Goal: Task Accomplishment & Management: Manage account settings

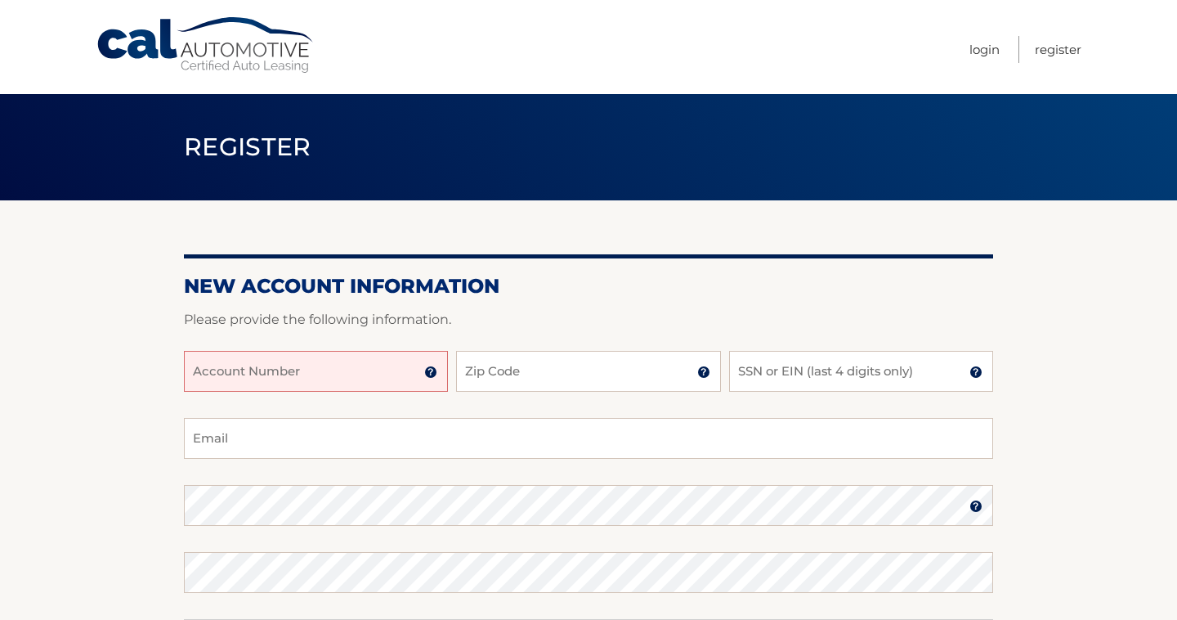
click at [384, 372] on input "Account Number" at bounding box center [316, 371] width 264 height 41
type input "44456009640"
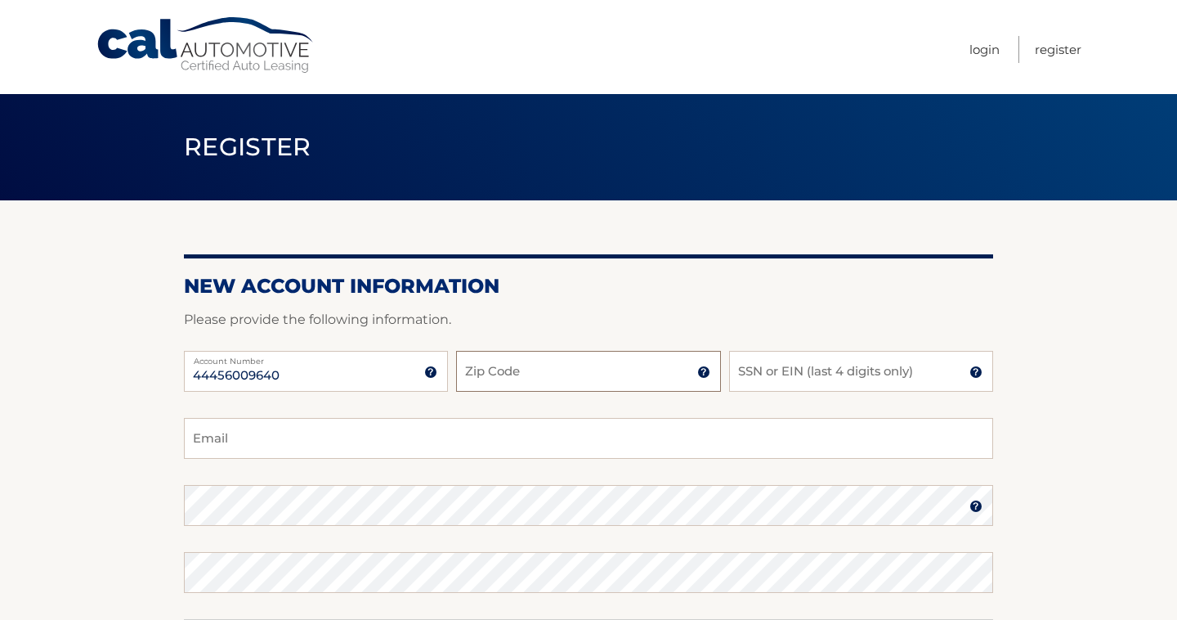
click at [549, 383] on input "Zip Code" at bounding box center [588, 371] width 264 height 41
type input "33409"
click at [799, 373] on input "SSN or EIN (last 4 digits only)" at bounding box center [861, 371] width 264 height 41
type input "7683"
click at [495, 438] on input "Email" at bounding box center [588, 438] width 809 height 41
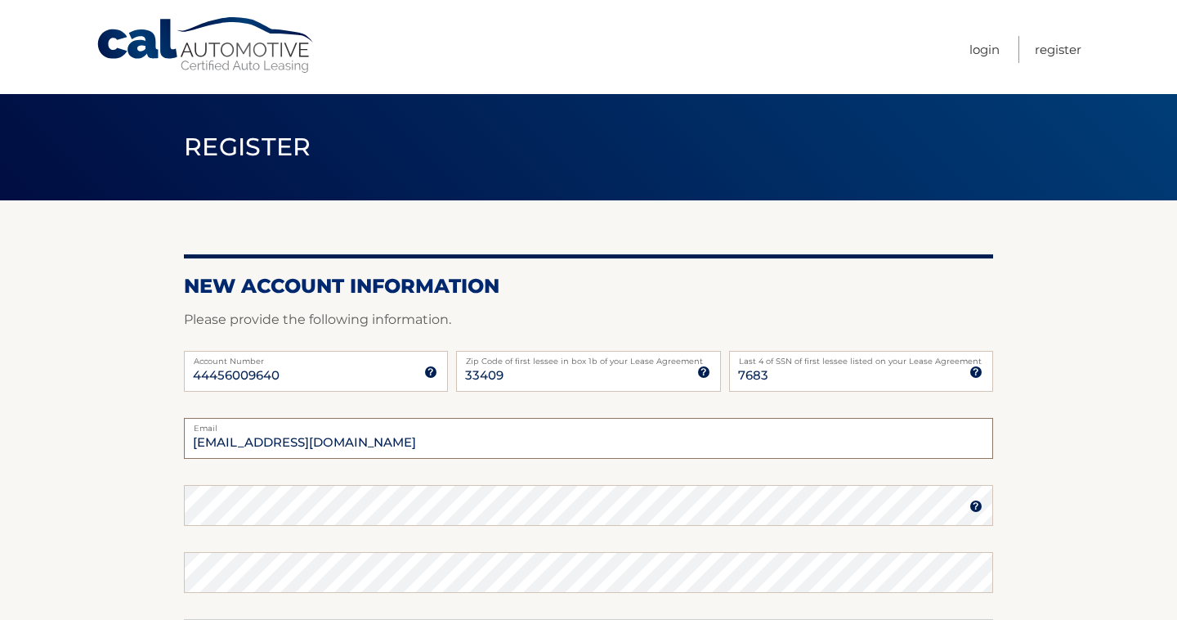
type input "ztm926@outlook.com"
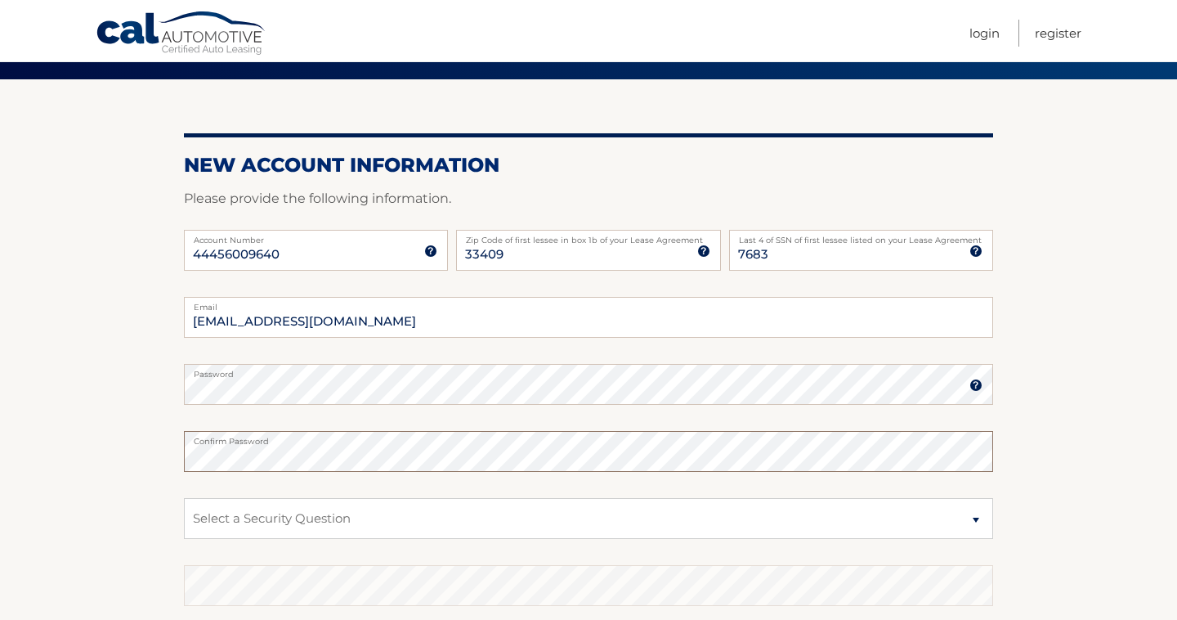
scroll to position [161, 0]
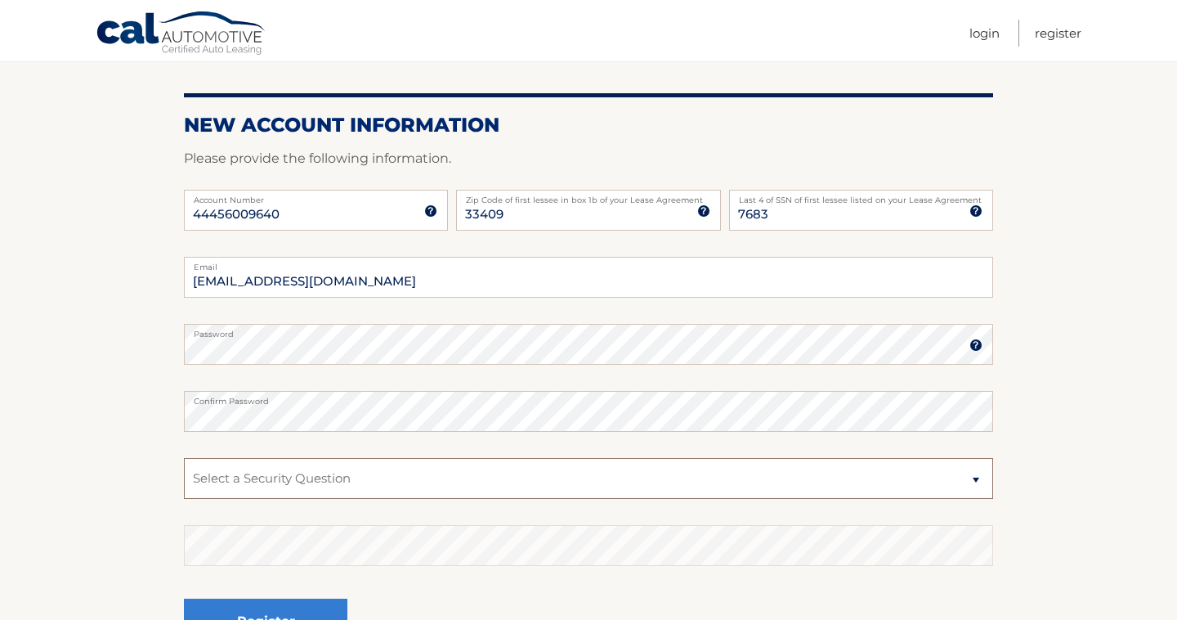
click at [542, 485] on select "Select a Security Question What was the name of your elementary school? What is…" at bounding box center [588, 478] width 809 height 41
select select "2"
click at [184, 458] on select "Select a Security Question What was the name of your elementary school? What is…" at bounding box center [588, 478] width 809 height 41
click at [367, 470] on select "Select a Security Question What was the name of your elementary school? What is…" at bounding box center [588, 478] width 809 height 41
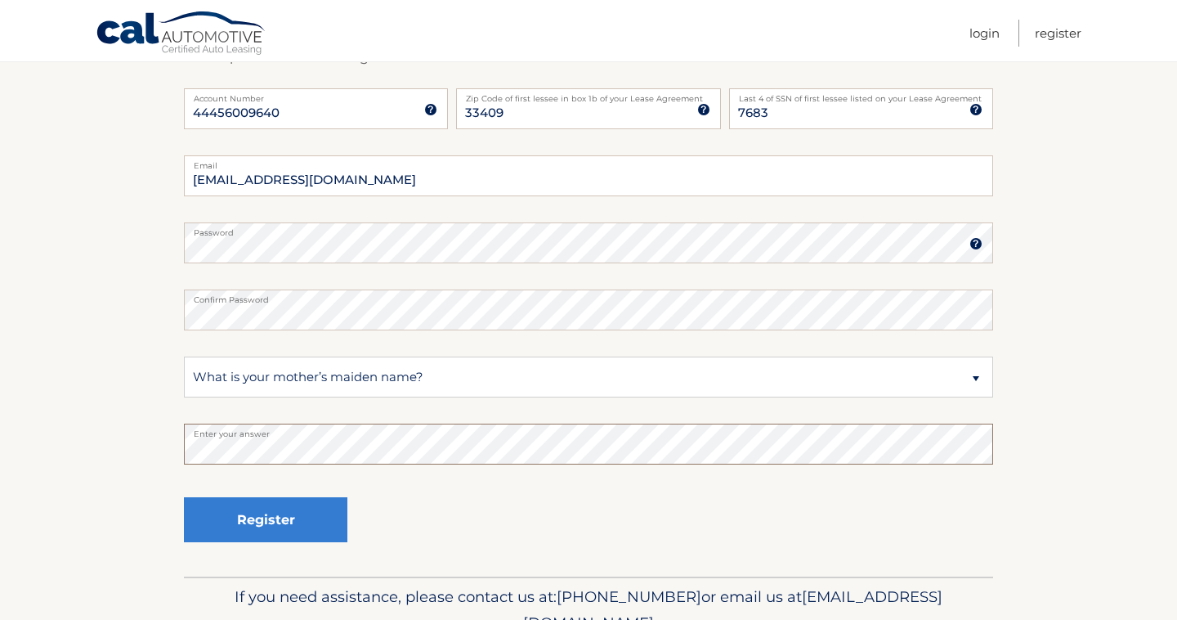
scroll to position [293, 0]
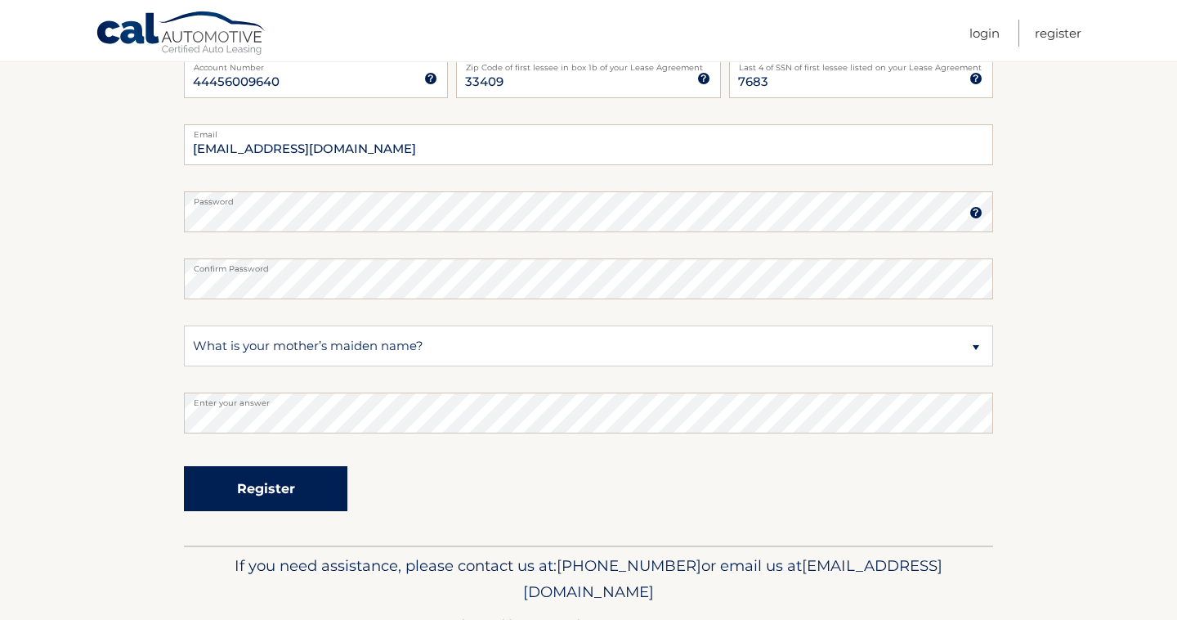
click at [267, 484] on button "Register" at bounding box center [265, 488] width 163 height 45
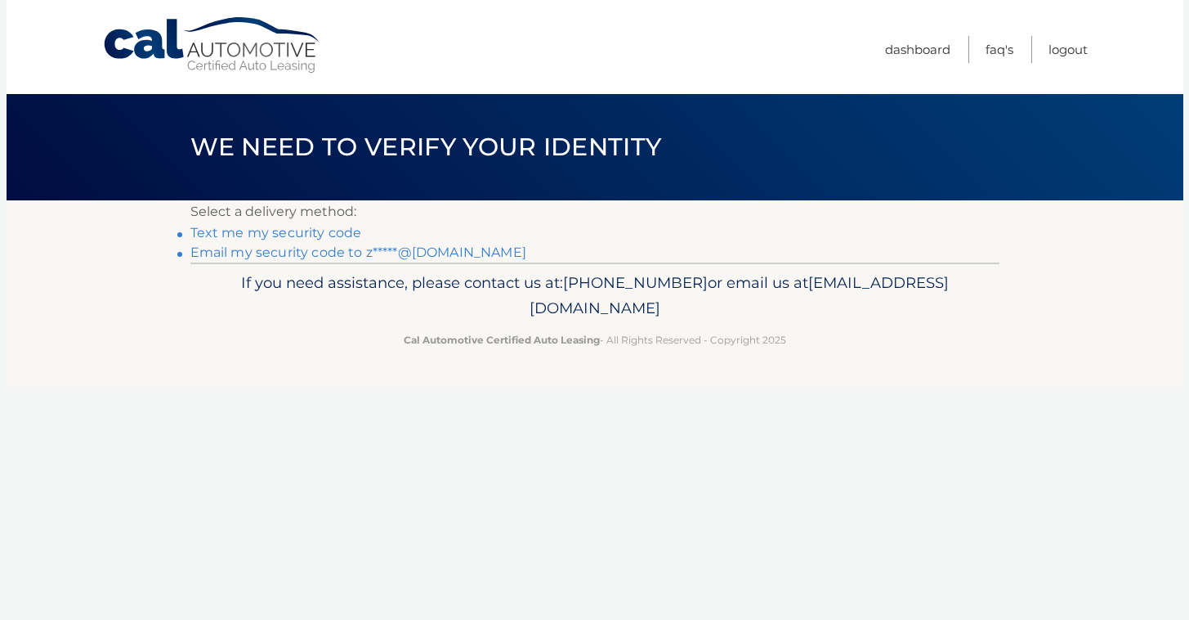
click at [326, 235] on link "Text me my security code" at bounding box center [276, 233] width 172 height 16
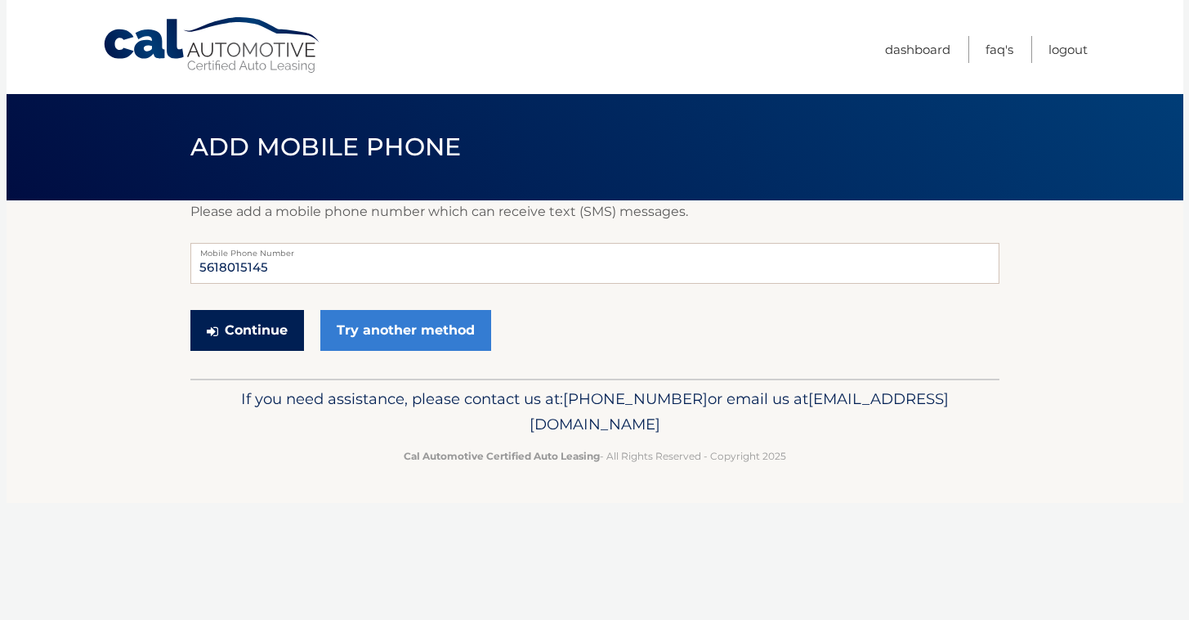
click at [275, 336] on button "Continue" at bounding box center [247, 330] width 114 height 41
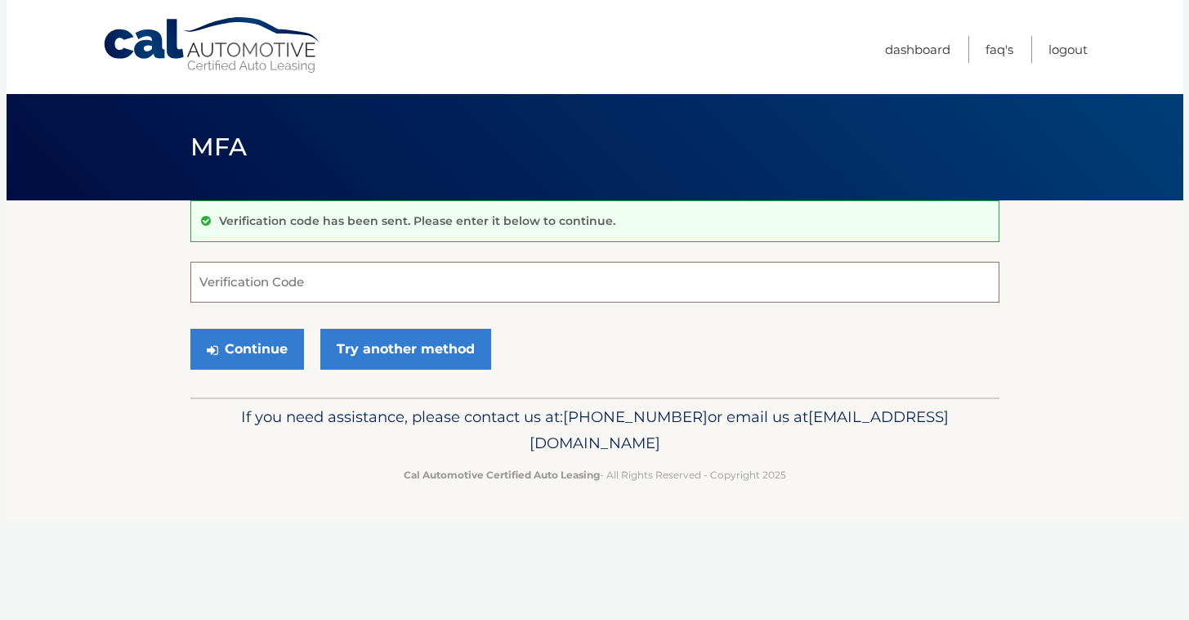
click at [284, 282] on input "Verification Code" at bounding box center [594, 282] width 809 height 41
type input "840961"
click at [278, 347] on button "Continue" at bounding box center [247, 349] width 114 height 41
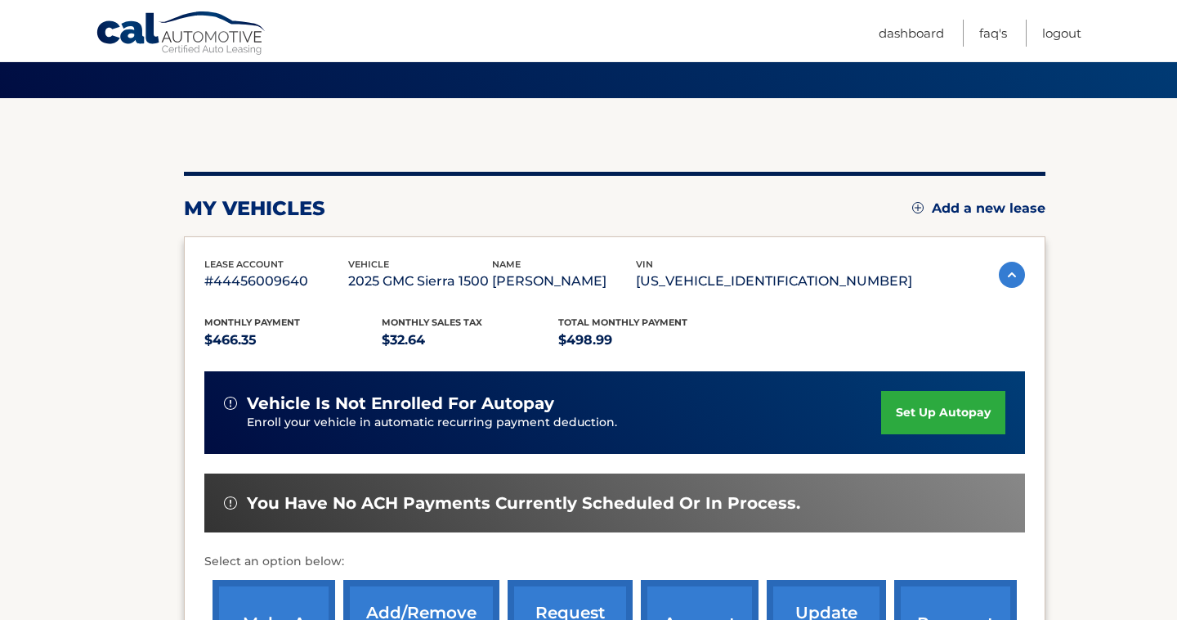
scroll to position [110, 0]
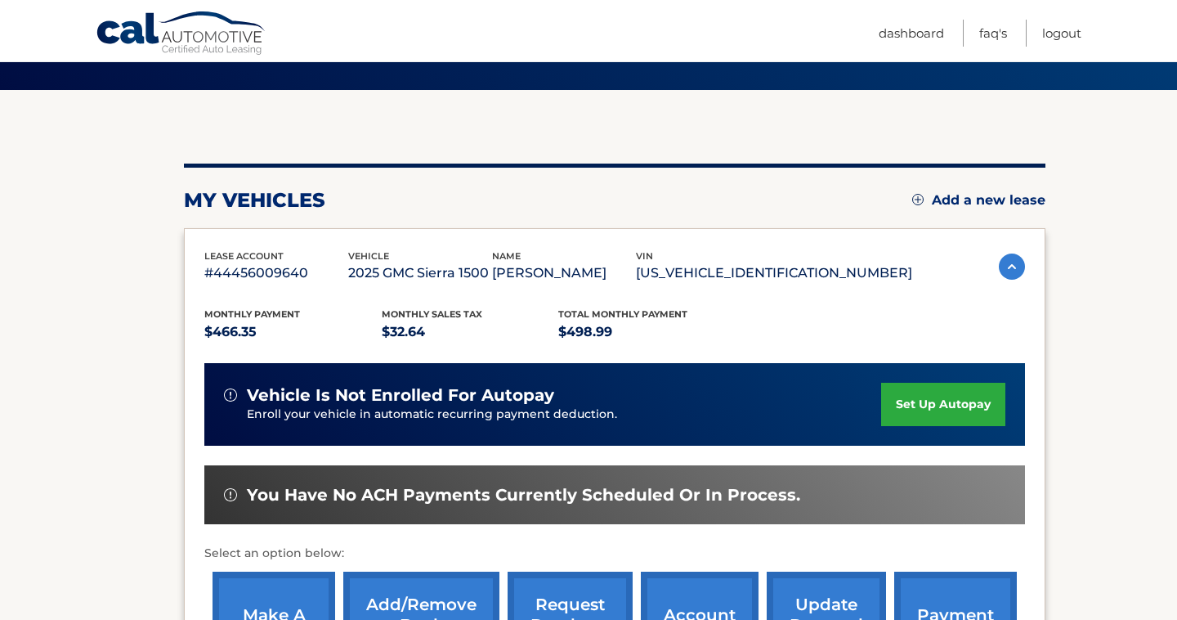
click at [936, 401] on link "set up autopay" at bounding box center [943, 404] width 124 height 43
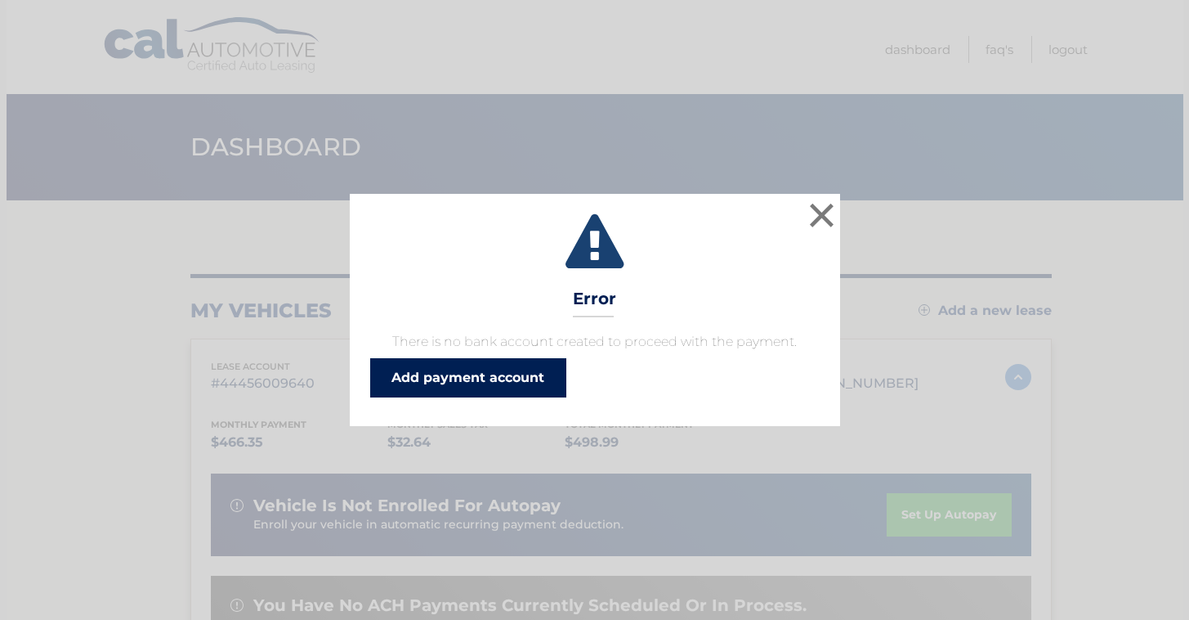
click at [460, 371] on link "Add payment account" at bounding box center [468, 377] width 196 height 39
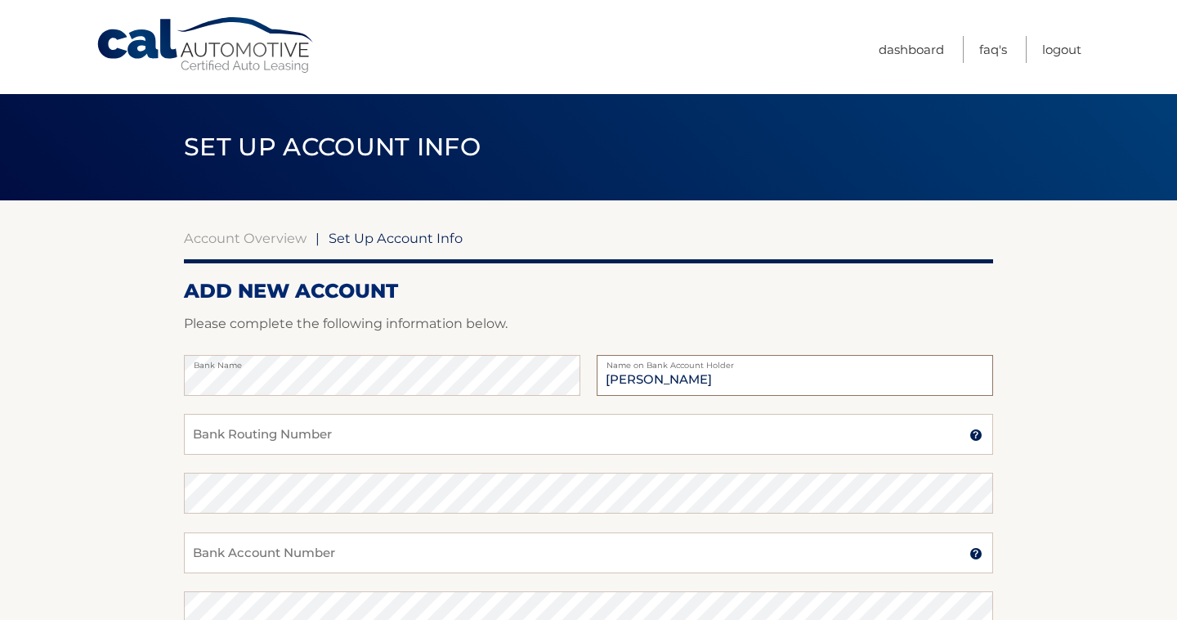
type input "Zach McElroy"
click at [253, 435] on input "Bank Routing Number" at bounding box center [588, 434] width 809 height 41
type input "063107513"
click at [293, 558] on input "Bank Account Number" at bounding box center [588, 552] width 809 height 41
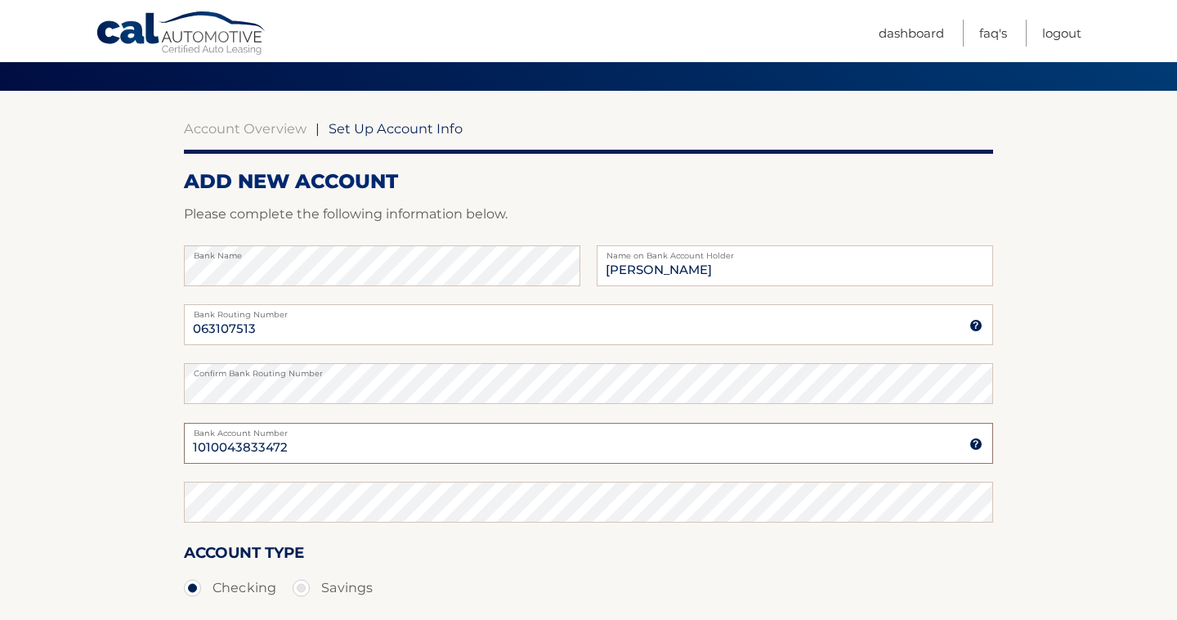
scroll to position [111, 0]
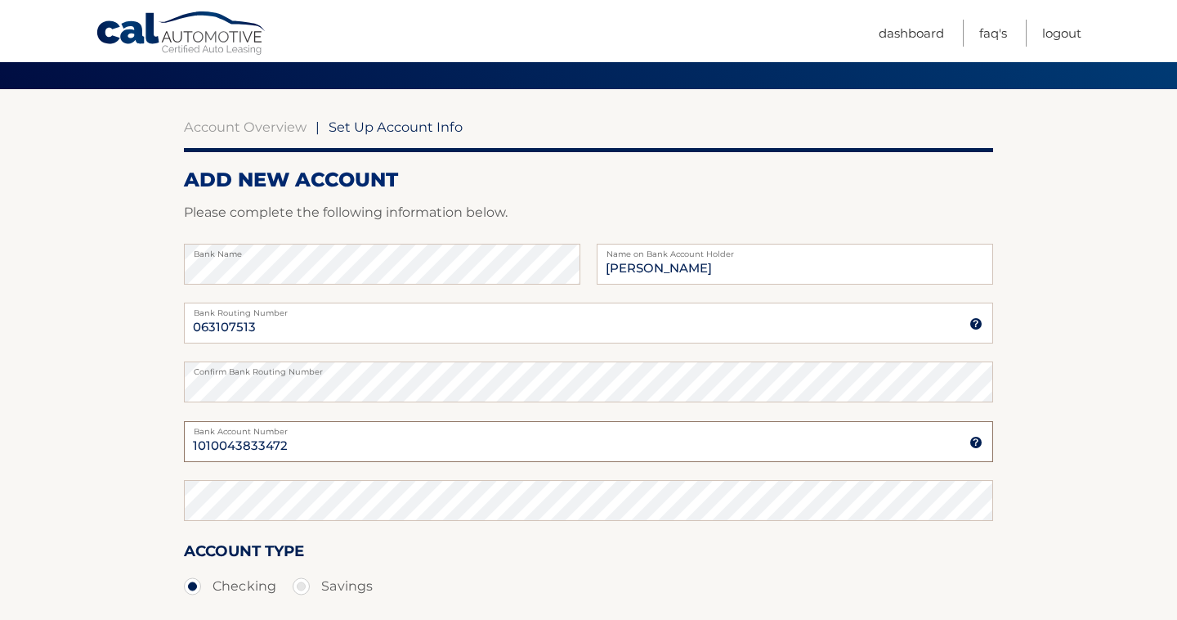
type input "1010043833472"
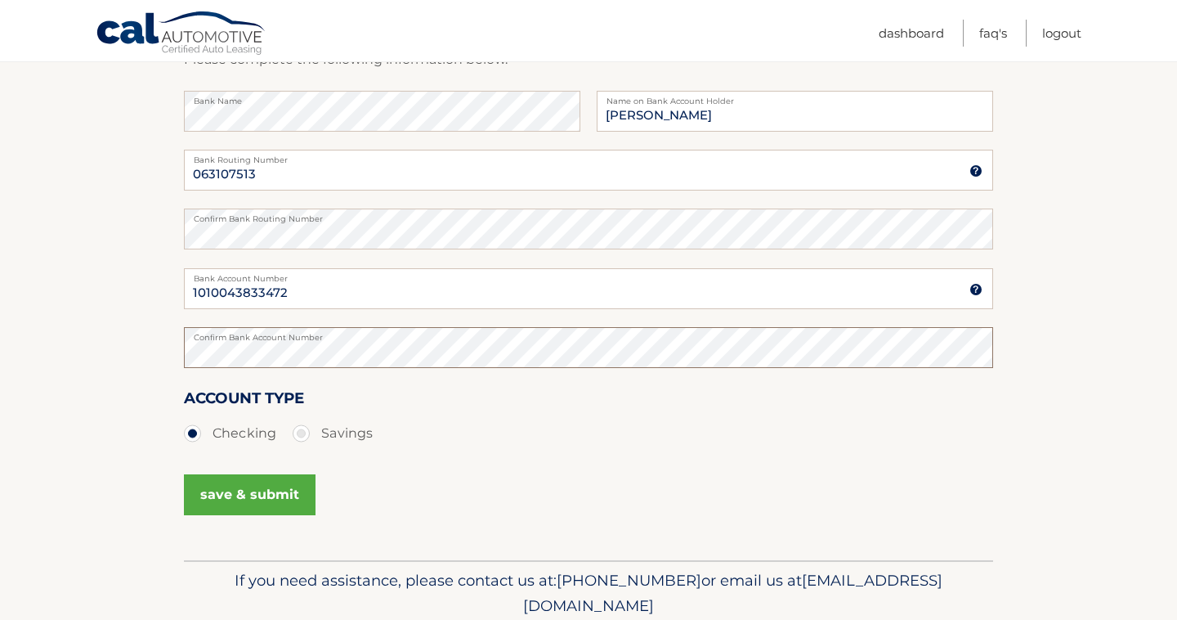
scroll to position [269, 0]
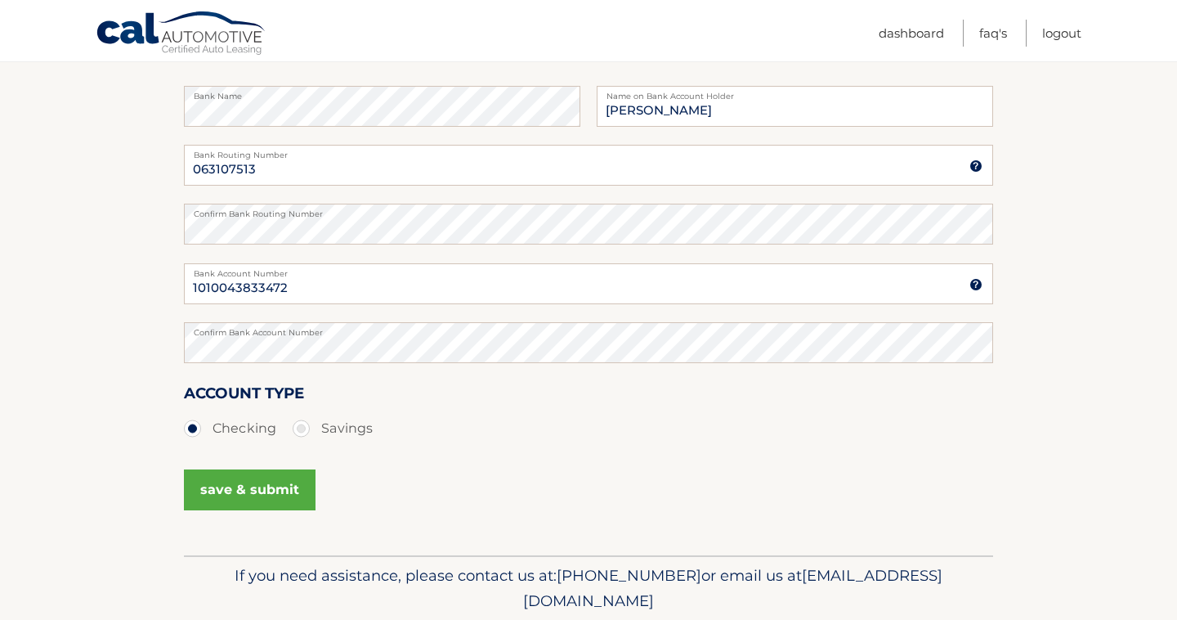
click at [259, 488] on button "save & submit" at bounding box center [250, 489] width 132 height 41
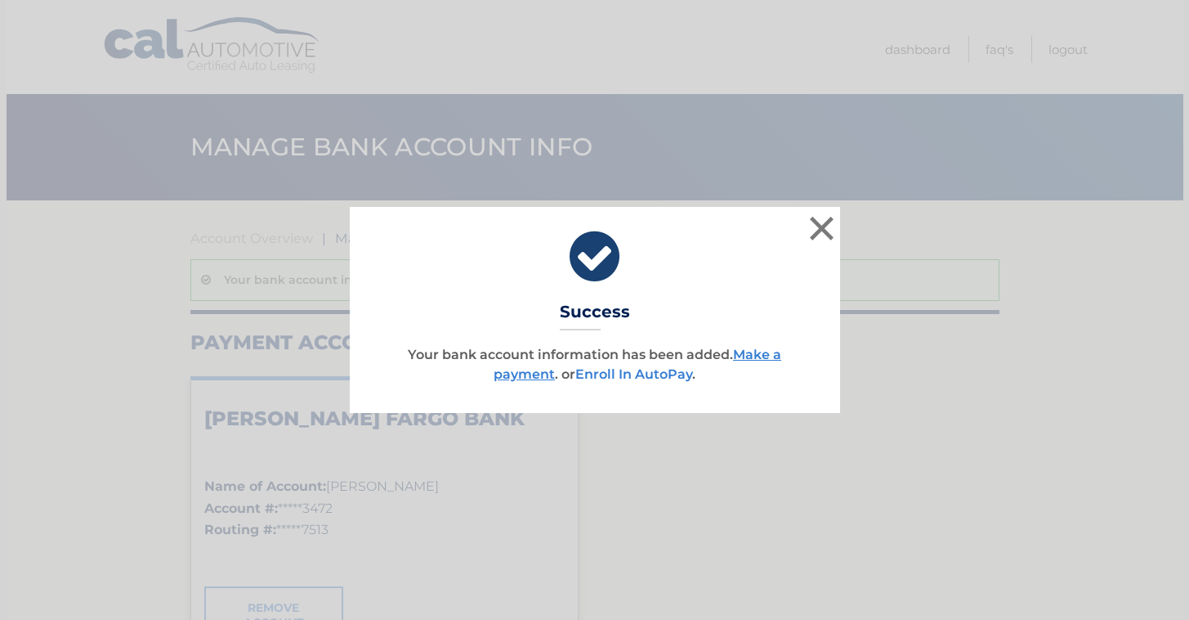
click at [633, 374] on link "Enroll In AutoPay" at bounding box center [633, 374] width 117 height 16
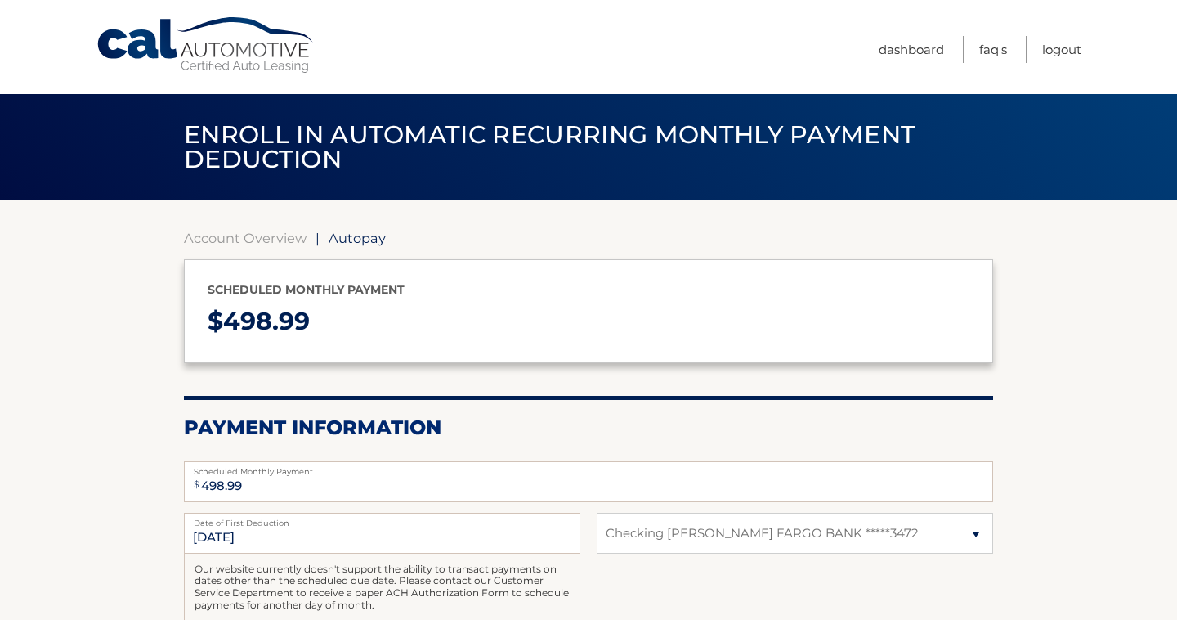
select select "NTE4MjljNTYtMGJmNS00MmQyLThmMWYtMzUxYjk5YzIxZDIw"
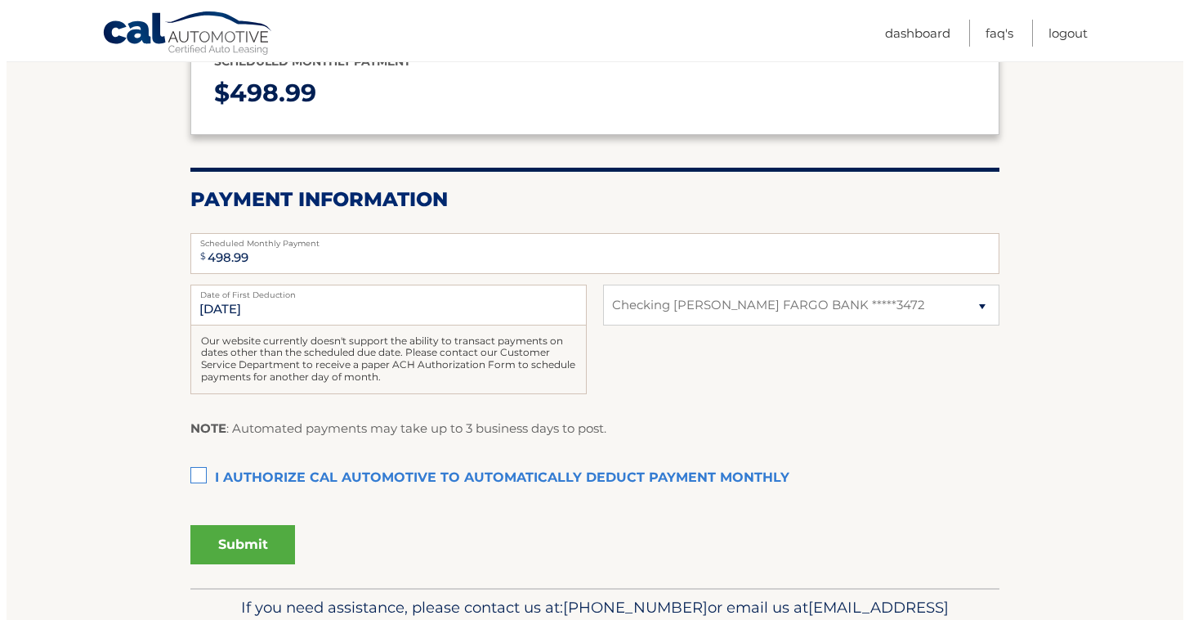
scroll to position [236, 0]
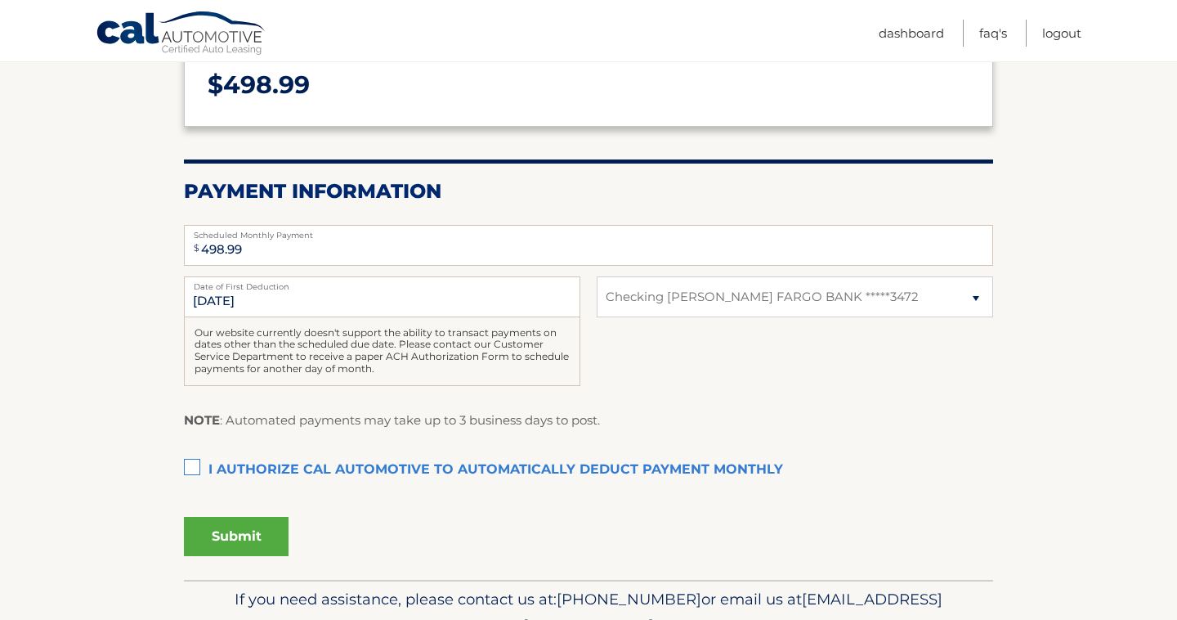
click at [190, 468] on label "I authorize cal automotive to automatically deduct payment monthly This checkbo…" at bounding box center [588, 470] width 809 height 33
click at [0, 0] on input "I authorize cal automotive to automatically deduct payment monthly This checkbo…" at bounding box center [0, 0] width 0 height 0
click at [246, 537] on button "Submit" at bounding box center [236, 536] width 105 height 39
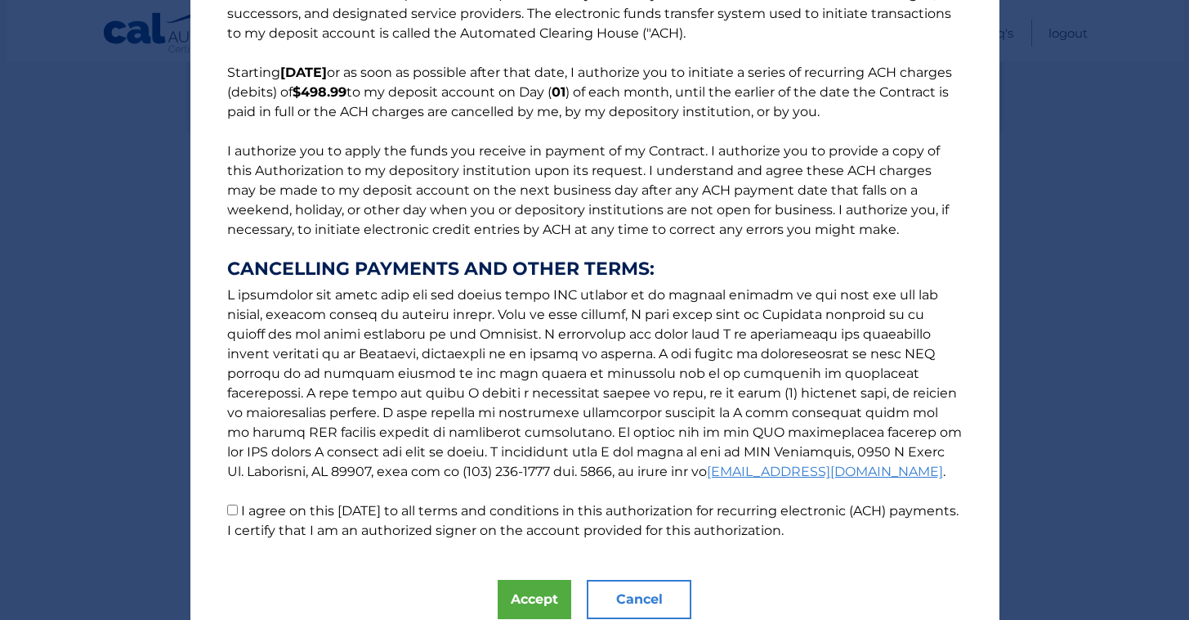
scroll to position [152, 0]
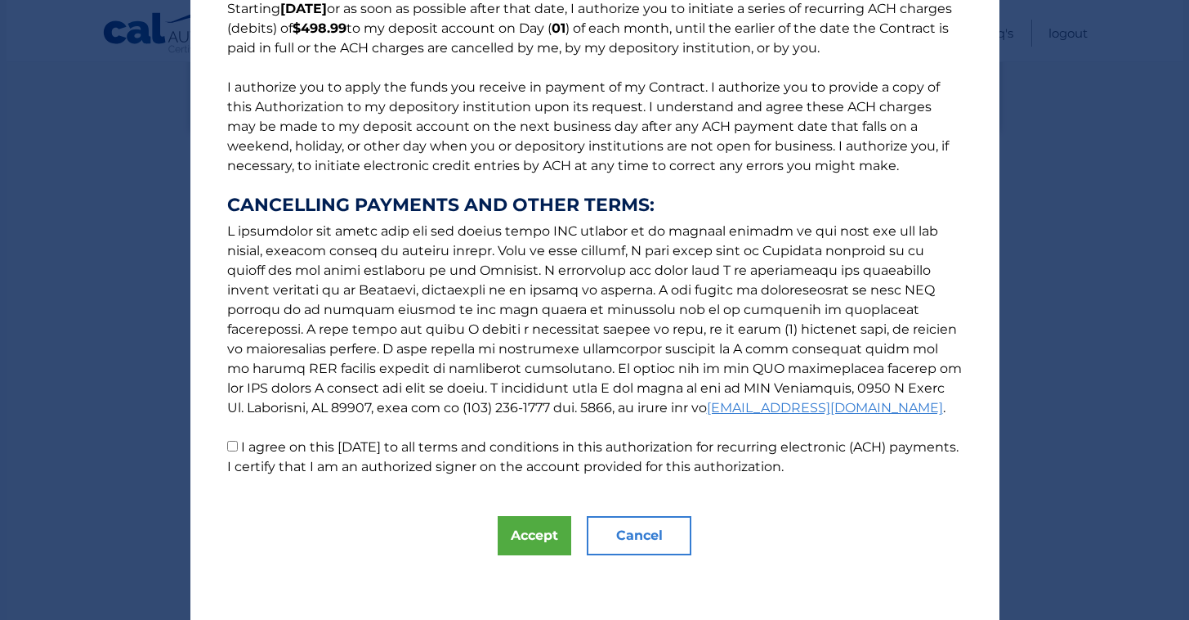
click at [227, 444] on input "I agree on this [DATE] to all terms and conditions in this authorization for re…" at bounding box center [232, 446] width 11 height 11
checkbox input "true"
click at [539, 538] on button "Accept" at bounding box center [535, 535] width 74 height 39
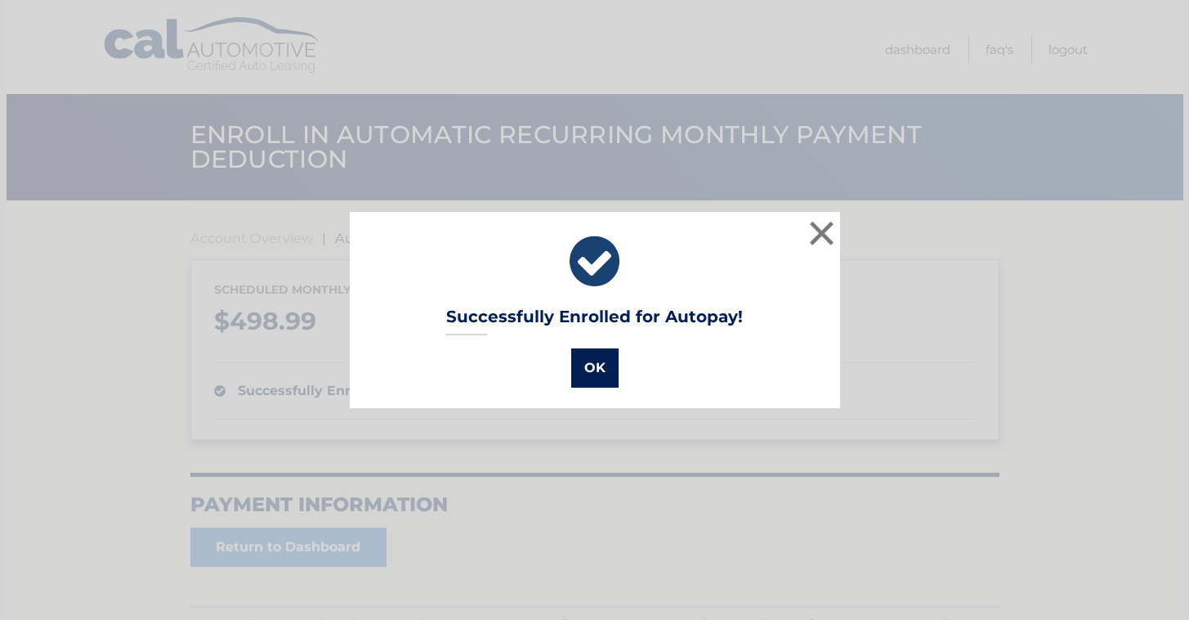
click at [589, 366] on button "OK" at bounding box center [594, 367] width 47 height 39
